Goal: Task Accomplishment & Management: Use online tool/utility

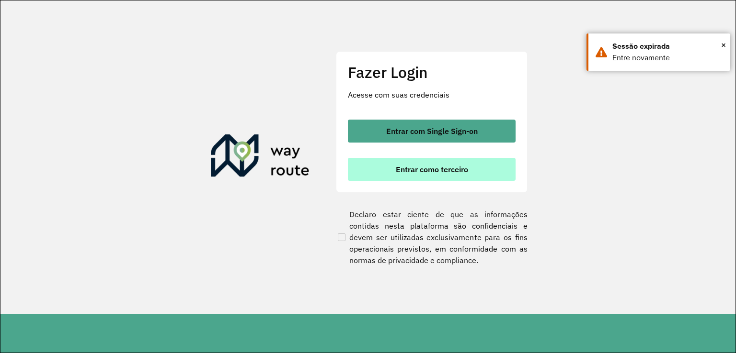
click at [448, 172] on span "Entrar como terceiro" at bounding box center [432, 170] width 72 height 8
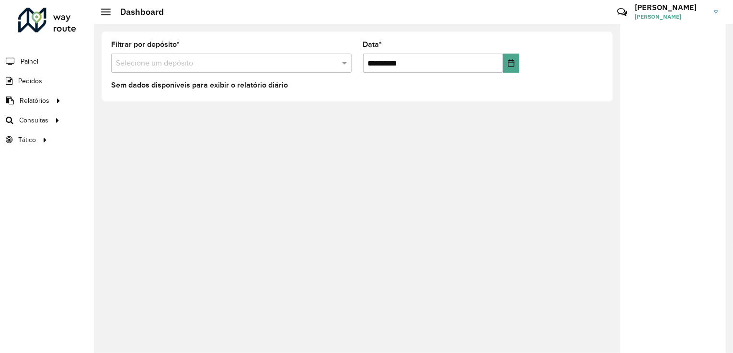
click at [337, 64] on div at bounding box center [231, 63] width 240 height 12
click at [138, 122] on span "Roteirização" at bounding box center [128, 120] width 39 height 10
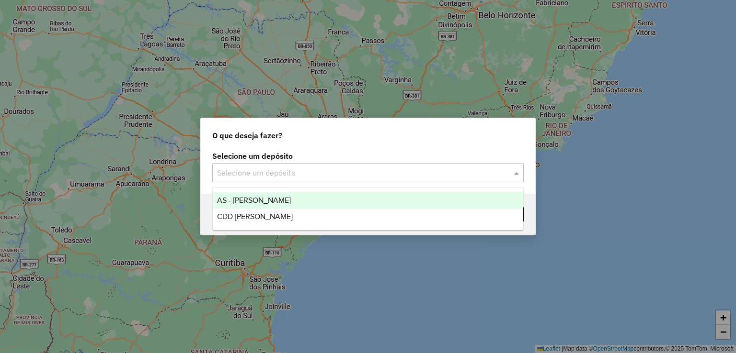
click at [443, 172] on input "text" at bounding box center [358, 173] width 283 height 11
click at [502, 172] on div at bounding box center [367, 173] width 311 height 12
drag, startPoint x: 516, startPoint y: 171, endPoint x: 515, endPoint y: 176, distance: 4.8
click at [515, 176] on span at bounding box center [518, 172] width 12 height 11
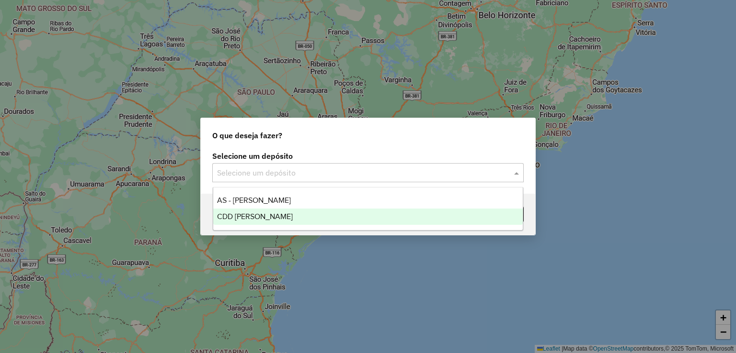
click at [436, 222] on div "CDD [PERSON_NAME]" at bounding box center [368, 217] width 310 height 16
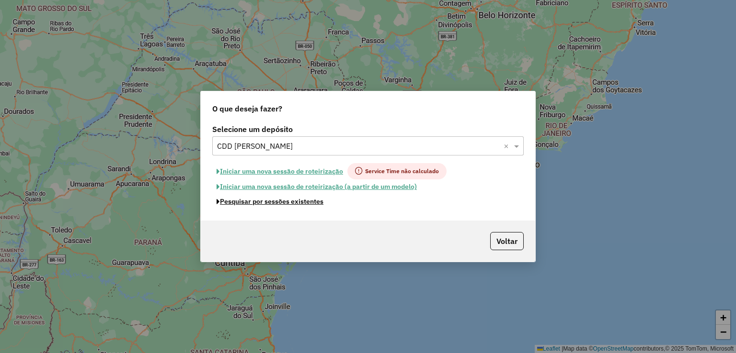
click at [305, 204] on button "Pesquisar por sessões existentes" at bounding box center [269, 201] width 115 height 15
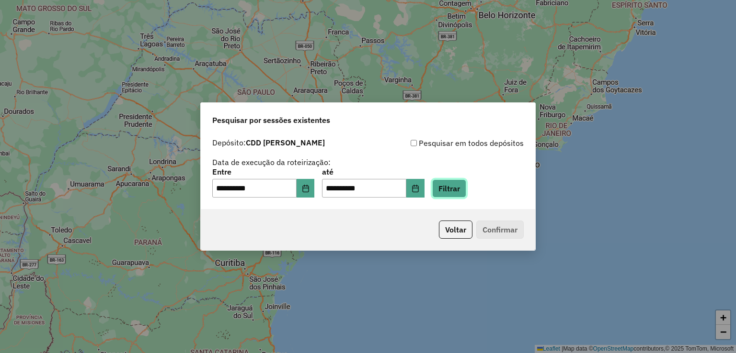
click at [465, 192] on button "Filtrar" at bounding box center [449, 189] width 34 height 18
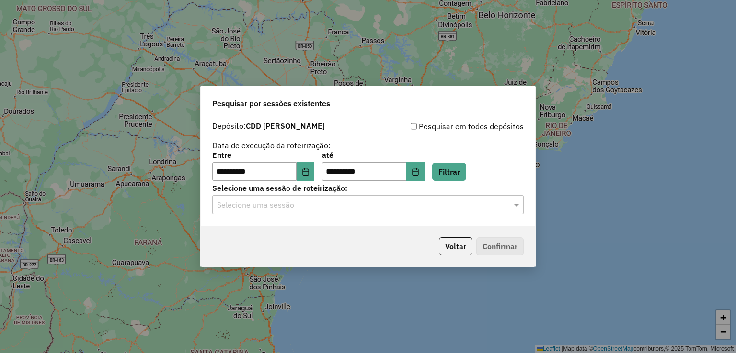
click at [418, 202] on input "text" at bounding box center [358, 205] width 283 height 11
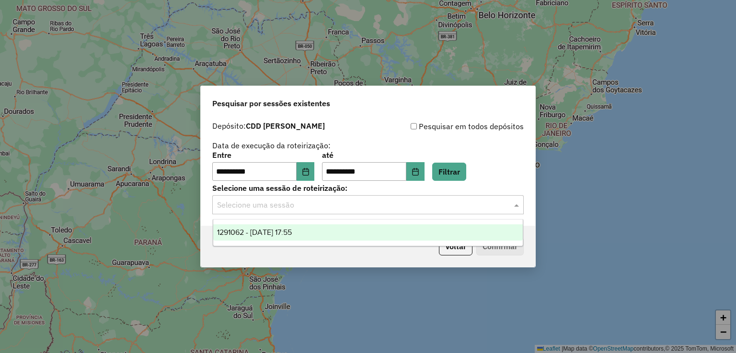
click at [364, 228] on div "1291062 - 09/10/2025 17:55" at bounding box center [368, 233] width 310 height 16
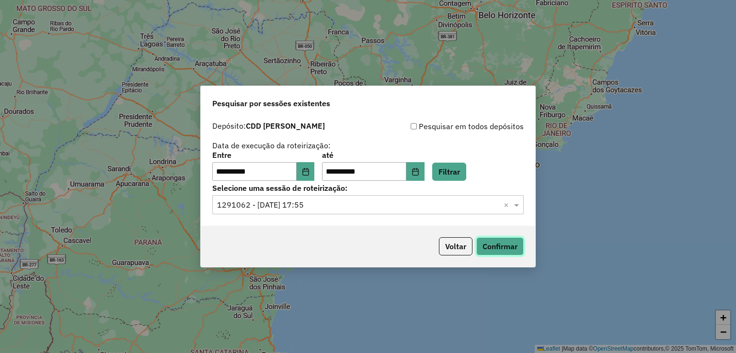
click at [490, 242] on button "Confirmar" at bounding box center [499, 247] width 47 height 18
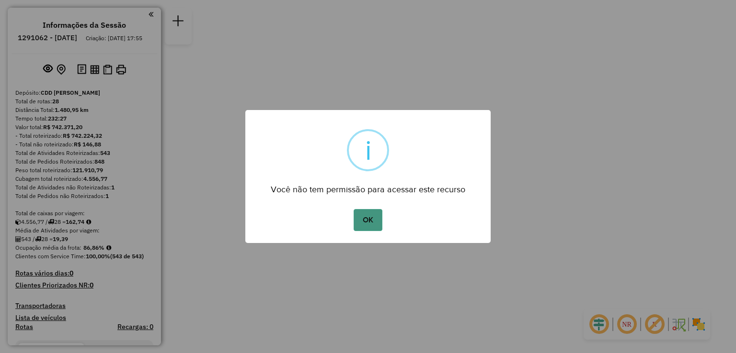
click at [375, 219] on button "OK" at bounding box center [367, 220] width 28 height 22
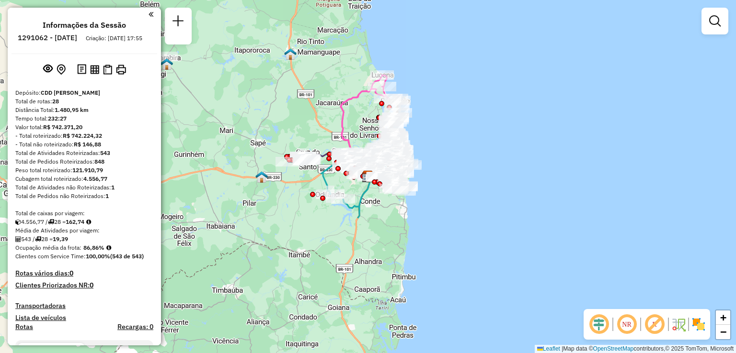
click at [711, 32] on div at bounding box center [714, 21] width 27 height 27
click at [708, 25] on link at bounding box center [714, 20] width 19 height 19
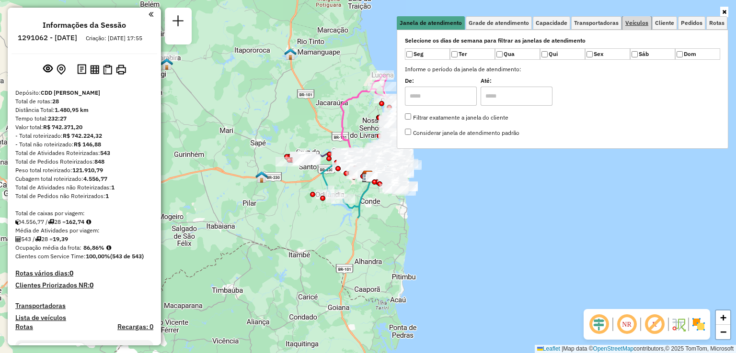
click at [634, 25] on span "Veículos" at bounding box center [636, 23] width 23 height 6
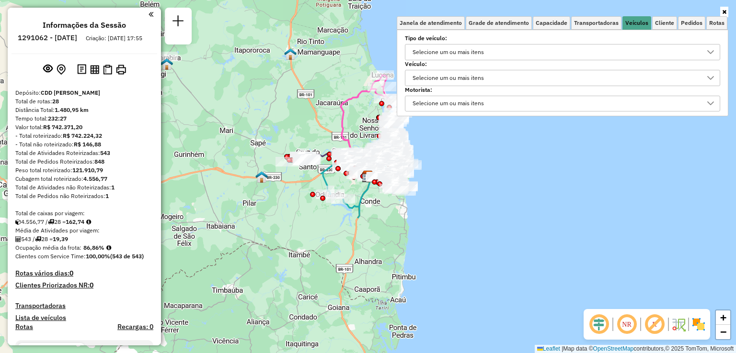
click at [467, 76] on div "Selecione um ou mais itens" at bounding box center [448, 77] width 78 height 15
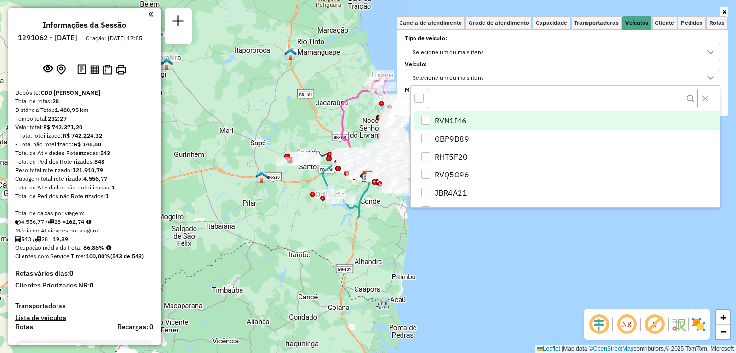
scroll to position [5, 34]
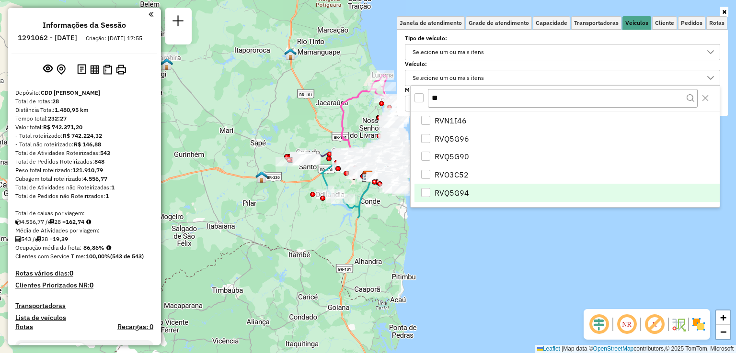
type input "**"
click at [472, 192] on li "RVQ5G94" at bounding box center [566, 193] width 305 height 18
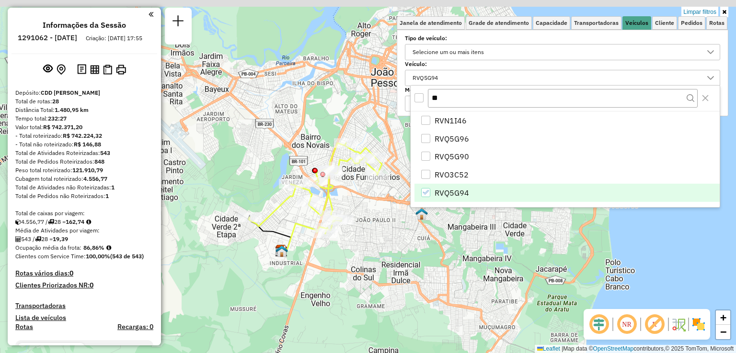
drag, startPoint x: 325, startPoint y: 200, endPoint x: 337, endPoint y: 286, distance: 87.1
click at [337, 286] on div "Limpar filtros Janela de atendimento Grade de atendimento Capacidade Transporta…" at bounding box center [368, 176] width 736 height 353
